Goal: Transaction & Acquisition: Purchase product/service

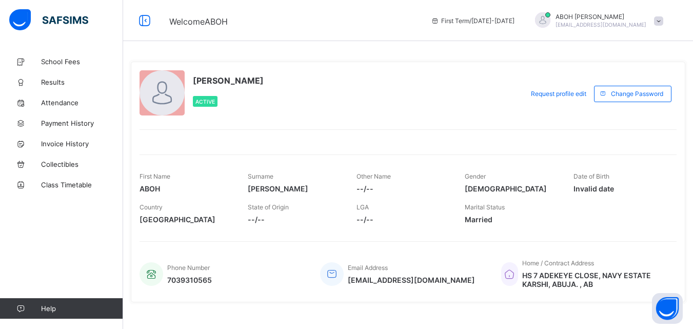
click at [663, 21] on span at bounding box center [658, 20] width 9 height 9
click at [626, 101] on span "Logout" at bounding box center [630, 101] width 68 height 12
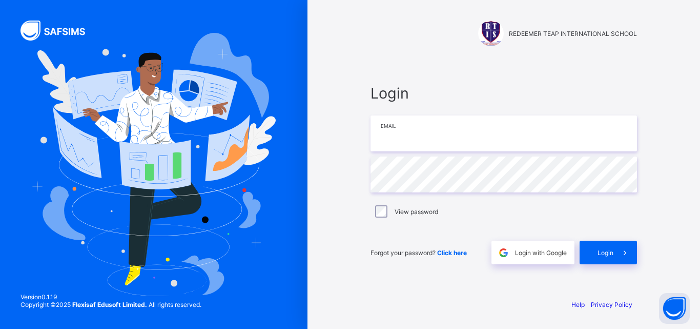
type input "**********"
click at [598, 245] on div "Login" at bounding box center [608, 252] width 57 height 24
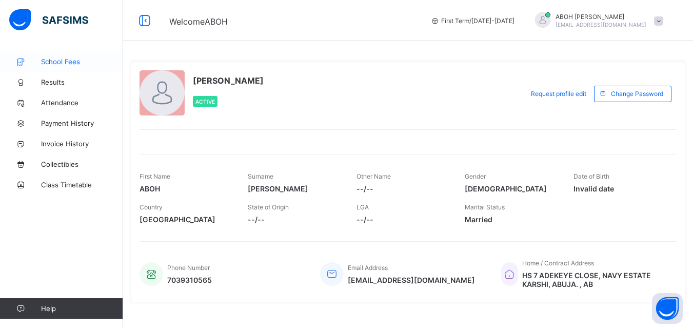
click at [68, 57] on link "School Fees" at bounding box center [61, 61] width 123 height 21
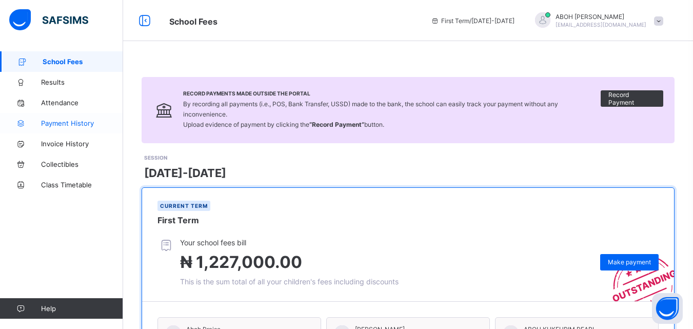
click at [69, 124] on span "Payment History" at bounding box center [82, 123] width 82 height 8
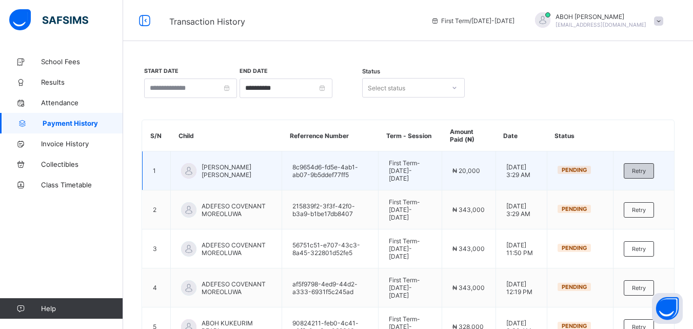
click at [644, 168] on span "Retry" at bounding box center [639, 170] width 14 height 7
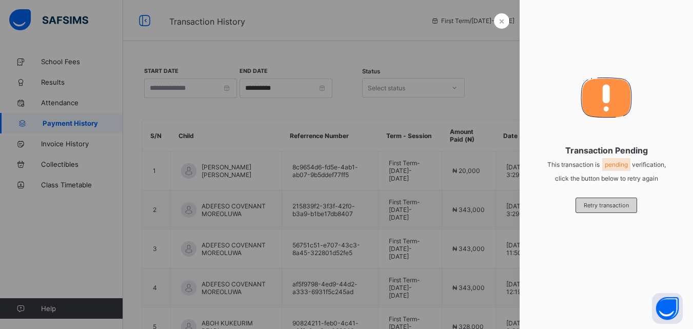
click at [605, 206] on span "Retry transaction" at bounding box center [605, 204] width 45 height 7
click at [499, 23] on span "×" at bounding box center [501, 20] width 6 height 11
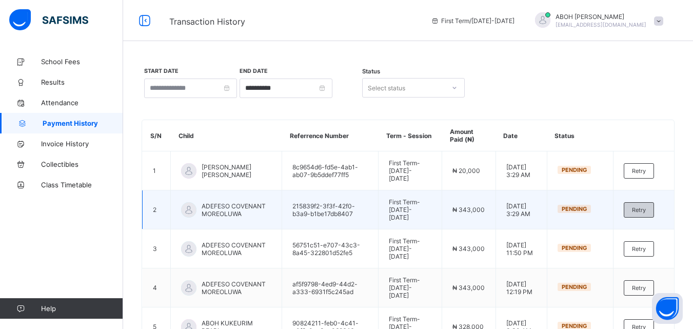
click at [645, 207] on span "Retry" at bounding box center [639, 209] width 14 height 7
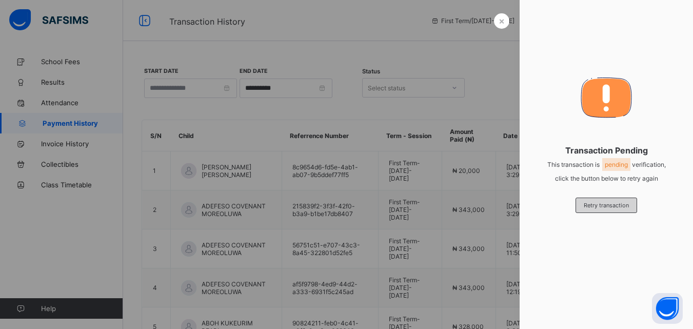
click at [614, 203] on span "Retry transaction" at bounding box center [605, 204] width 45 height 7
click at [501, 18] on span "×" at bounding box center [501, 20] width 6 height 11
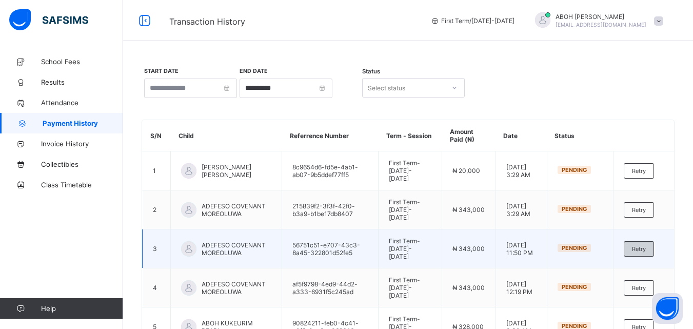
click at [643, 250] on span "Retry" at bounding box center [639, 248] width 14 height 7
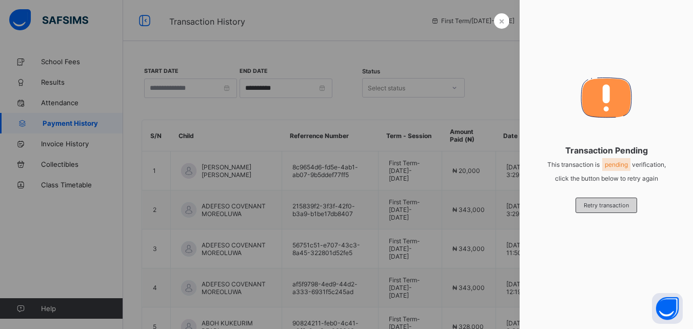
click at [603, 204] on span "Retry transaction" at bounding box center [605, 204] width 45 height 7
click at [503, 22] on div "×" at bounding box center [501, 20] width 15 height 15
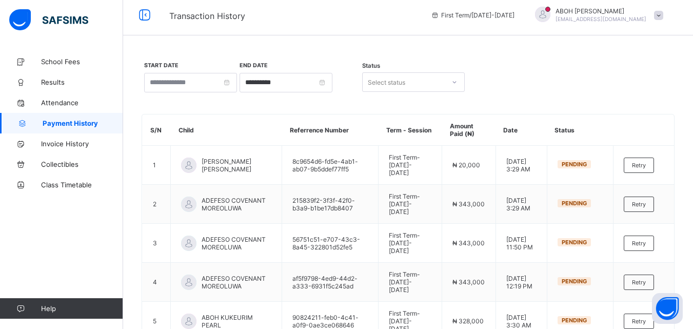
scroll to position [3, 0]
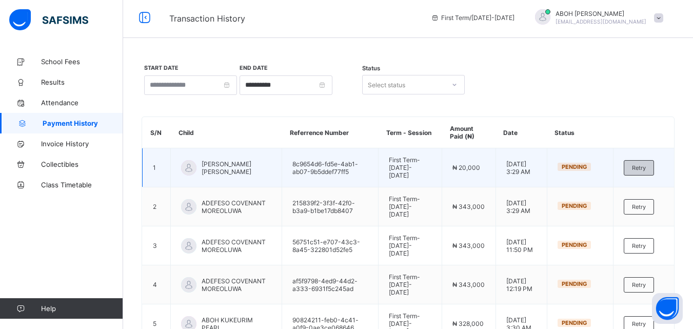
click at [645, 167] on span "Retry" at bounding box center [639, 167] width 14 height 7
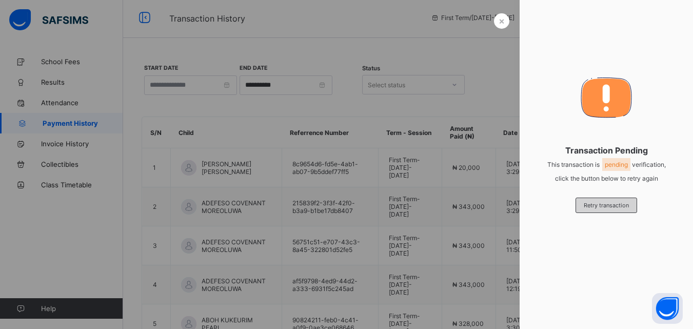
click at [593, 211] on div "Retry transaction" at bounding box center [606, 204] width 62 height 15
